Goal: Submit feedback/report problem: Provide input to the site owners about the experience or issues

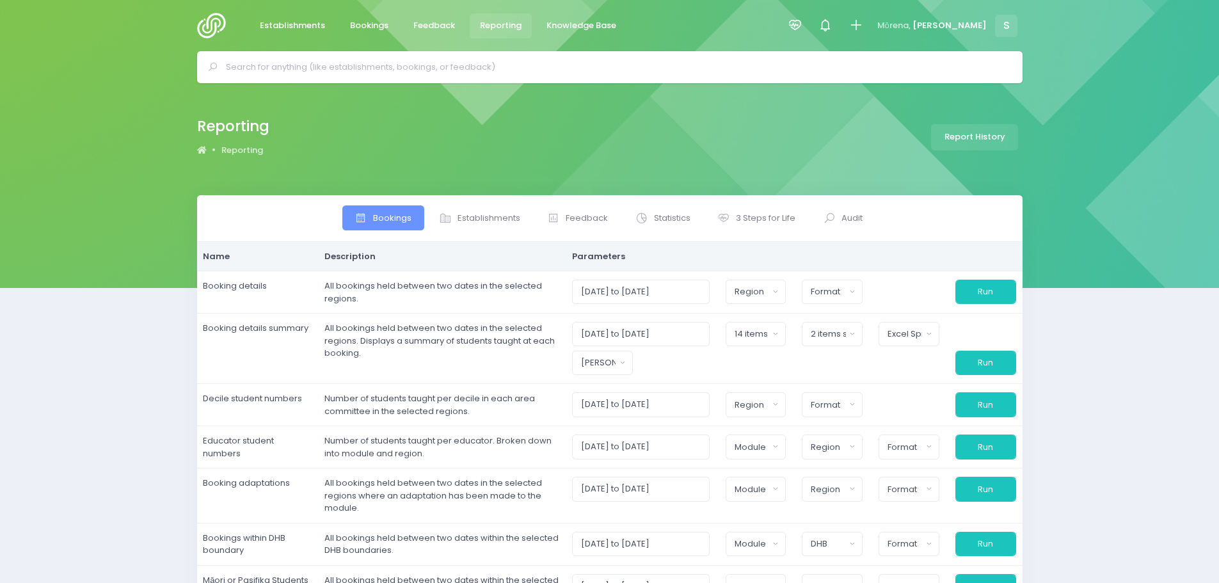
select select
select select "Central"
select select "excel"
select select "178963"
select select
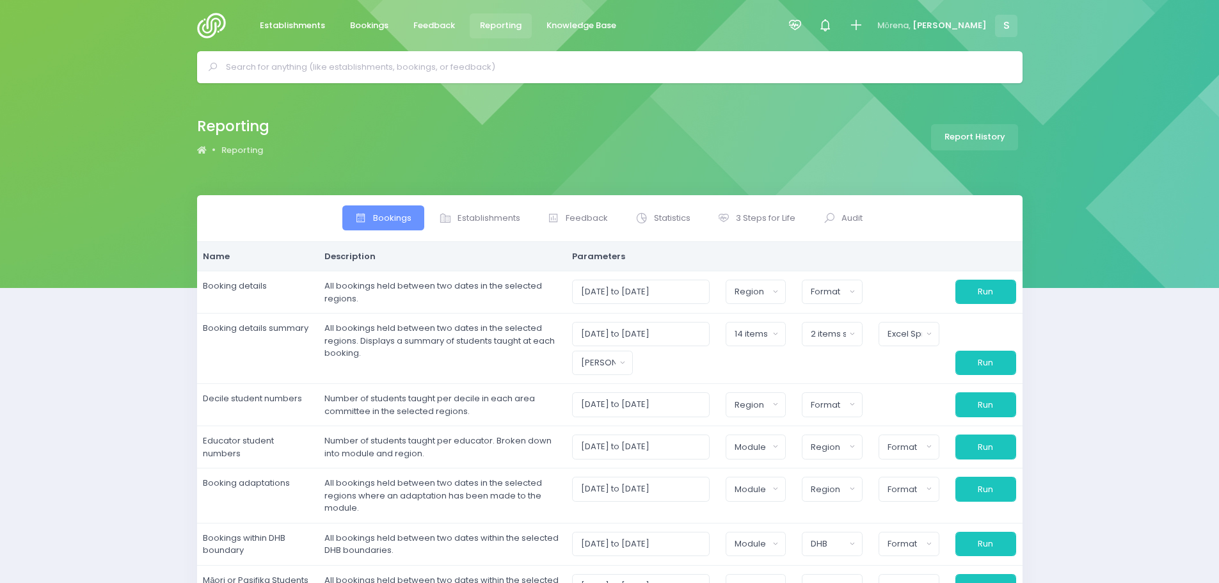
select select
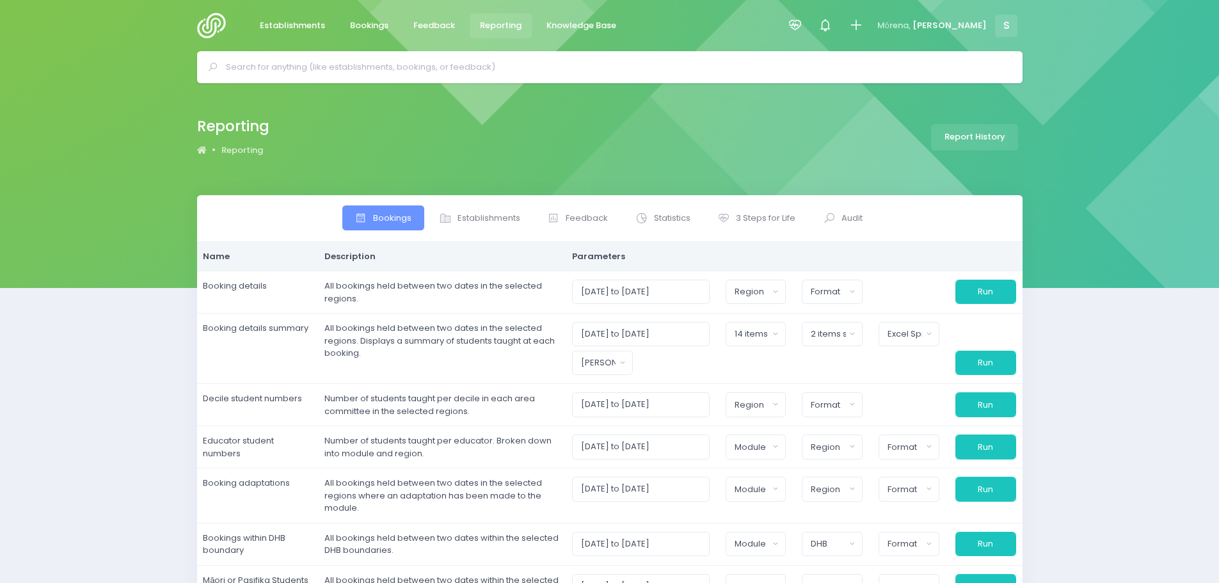
select select
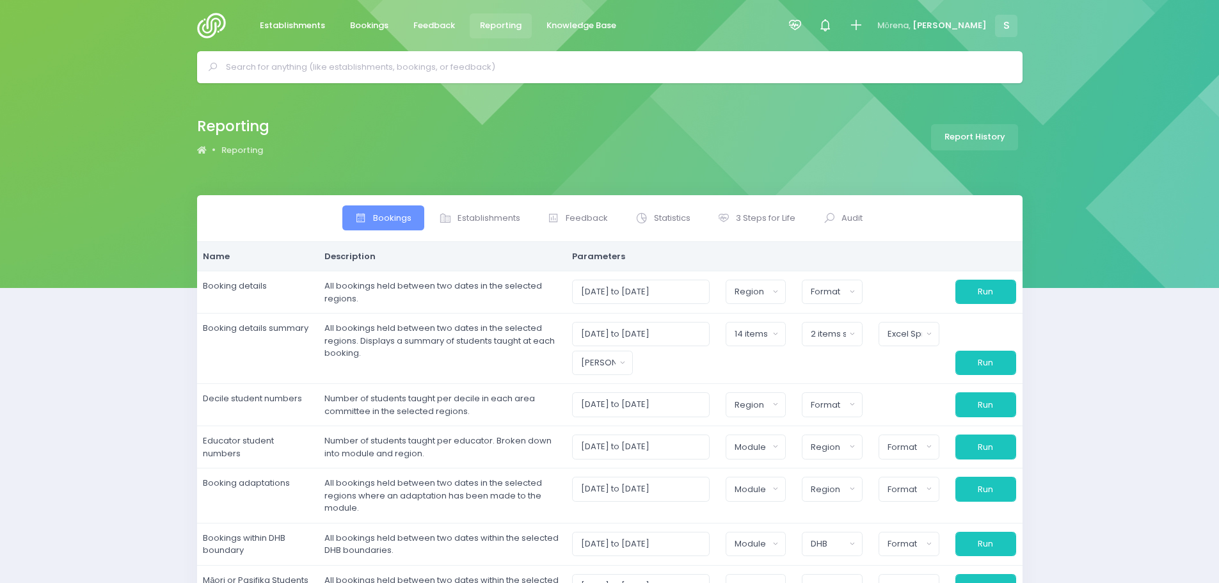
select select
click at [434, 26] on span "Feedback" at bounding box center [434, 25] width 42 height 13
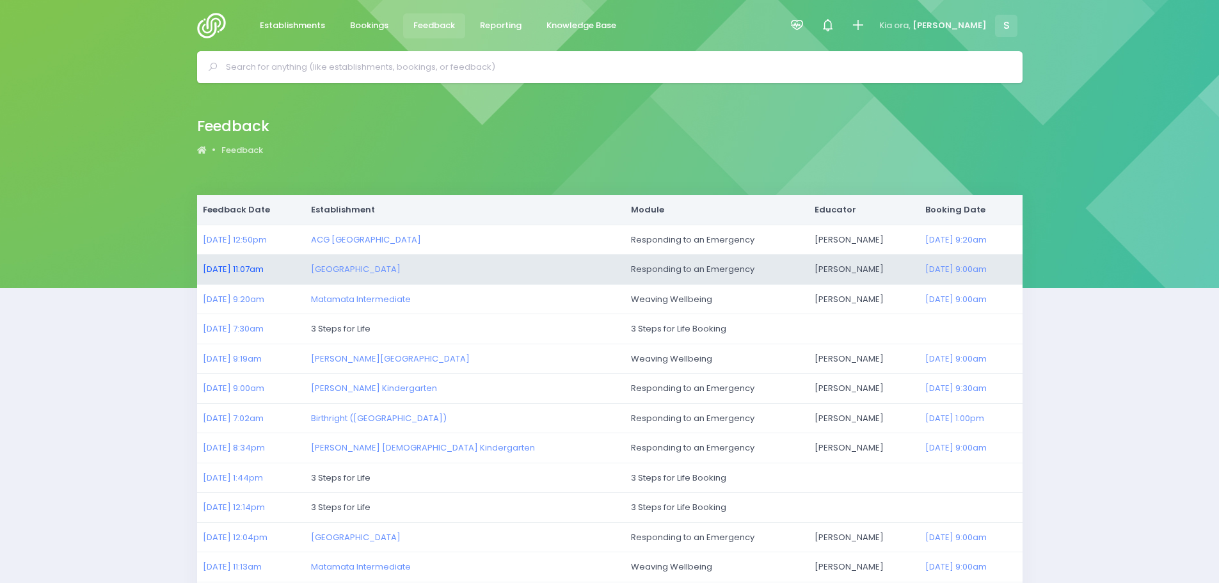
click at [247, 268] on link "02/10/2025 11:07am" at bounding box center [233, 269] width 61 height 12
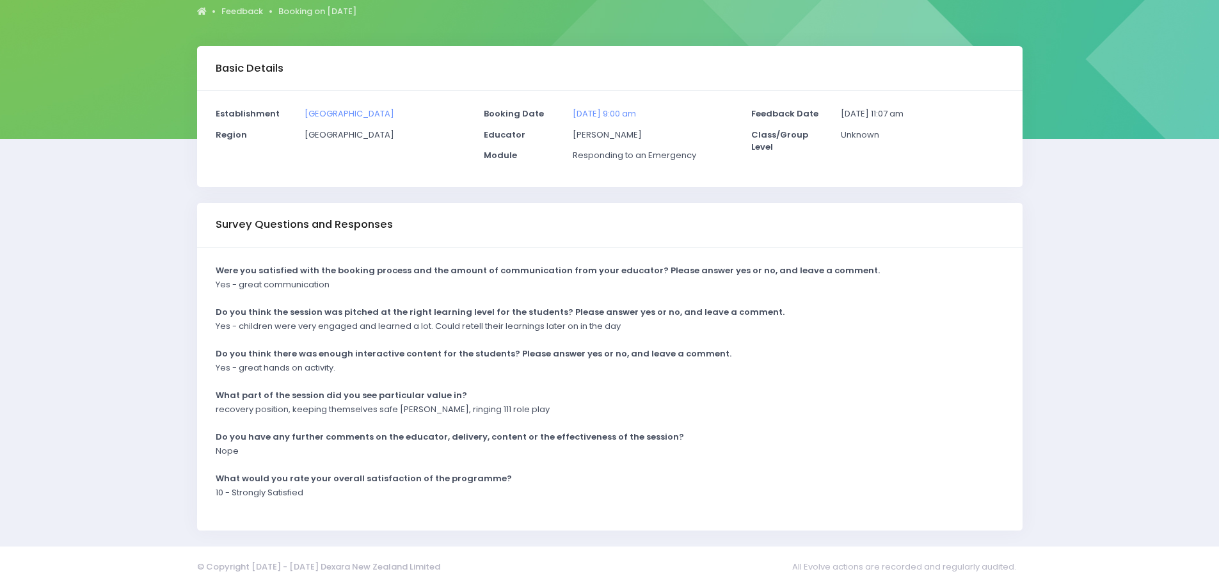
scroll to position [154, 0]
